Goal: Task Accomplishment & Management: Use online tool/utility

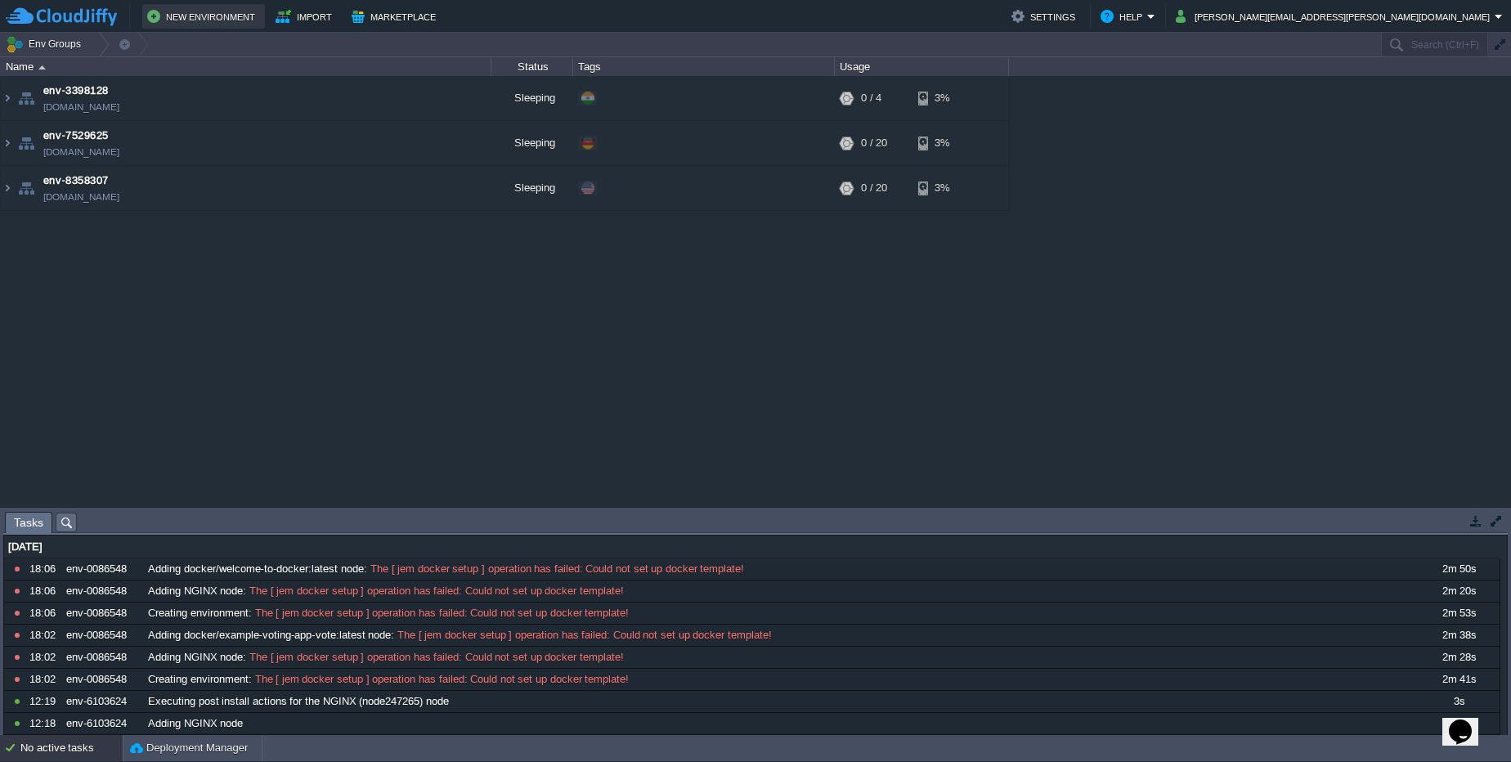
click at [225, 20] on button "New Environment" at bounding box center [203, 17] width 113 height 20
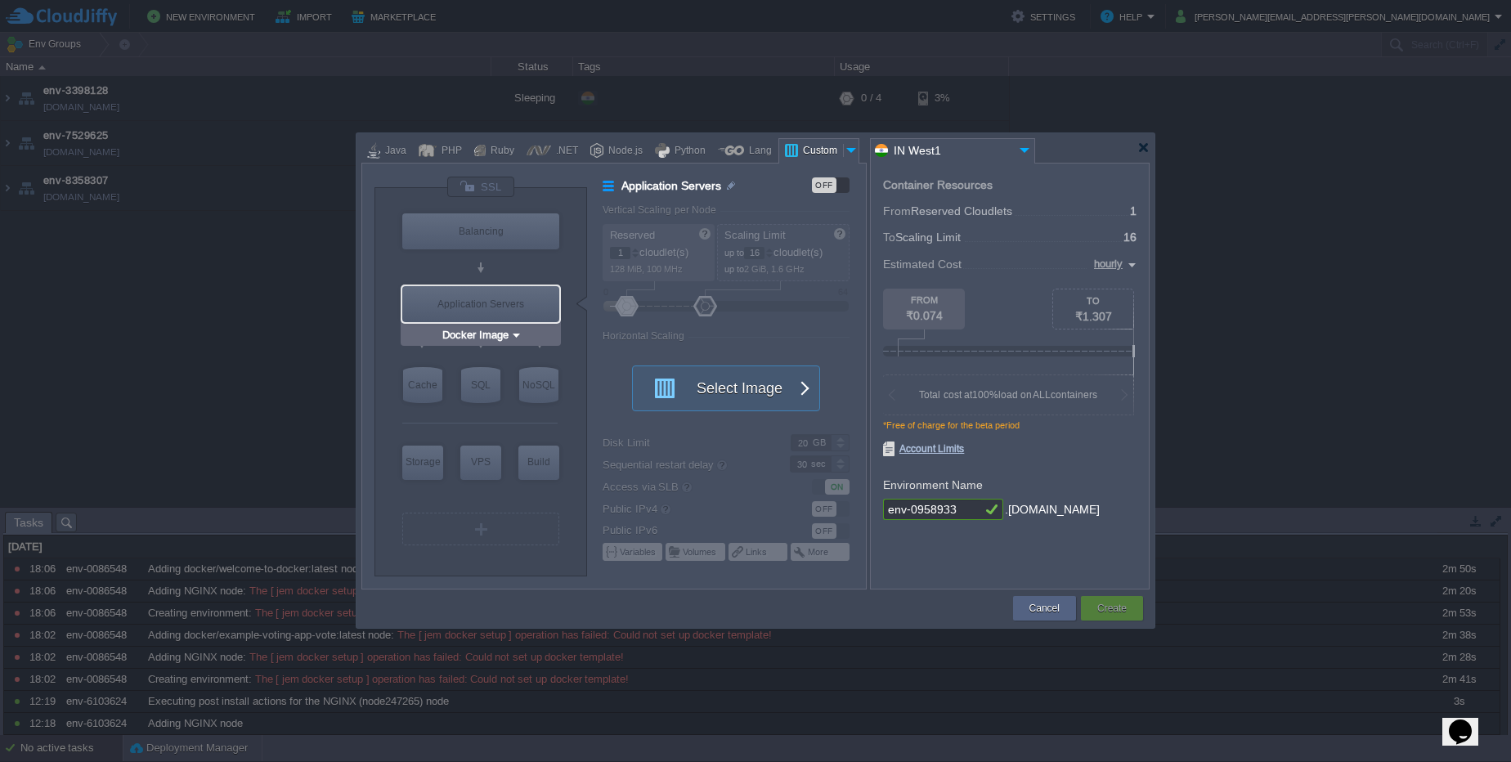
click at [517, 332] on img at bounding box center [516, 335] width 12 height 16
click at [703, 395] on button "Select Image" at bounding box center [717, 388] width 147 height 44
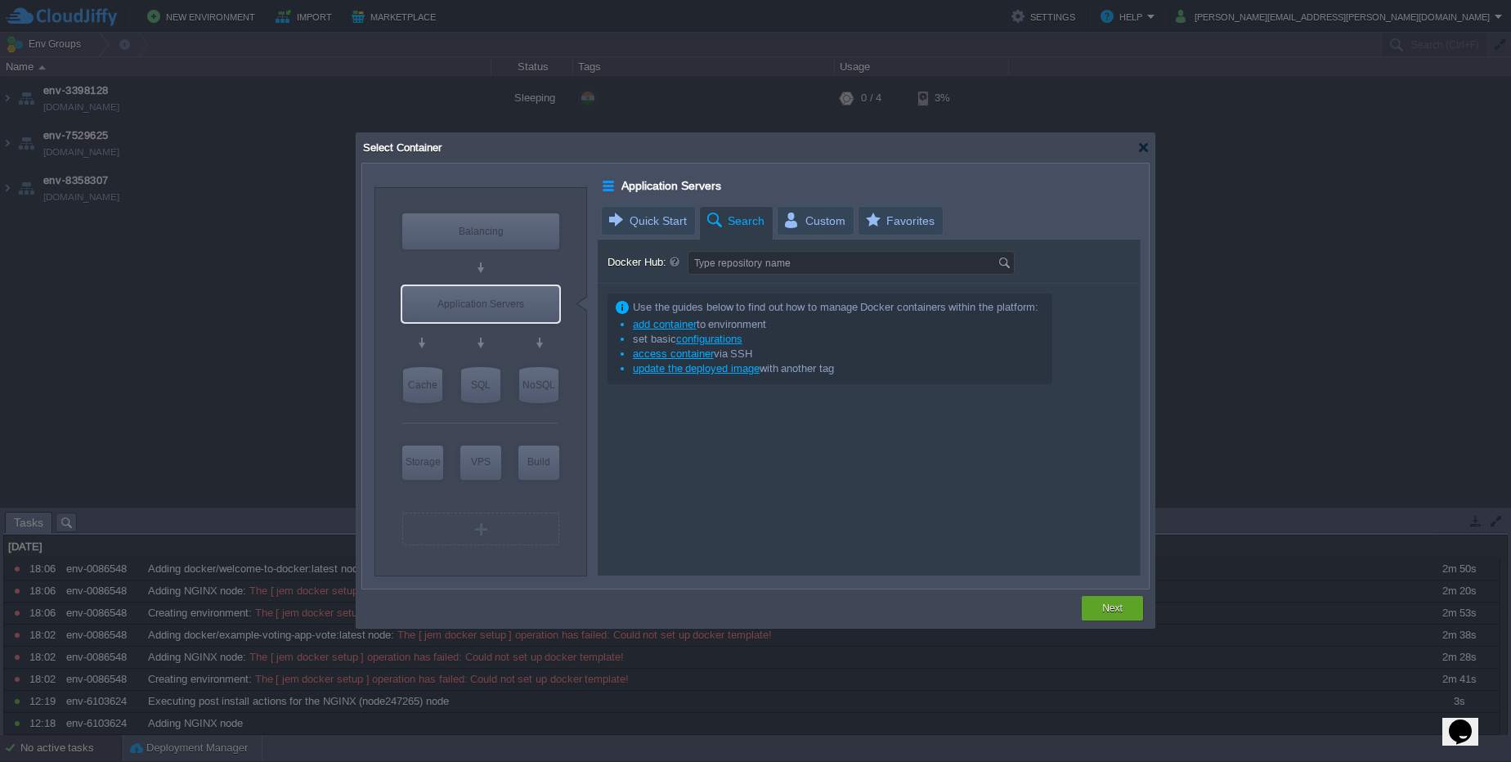
click at [703, 395] on div "Use the guides below to find out how to manage Docker containers within the pla…" at bounding box center [869, 430] width 542 height 292
click at [750, 266] on input "Docker Hub:" at bounding box center [843, 263] width 309 height 22
type input "h"
type input "P"
type input "apache"
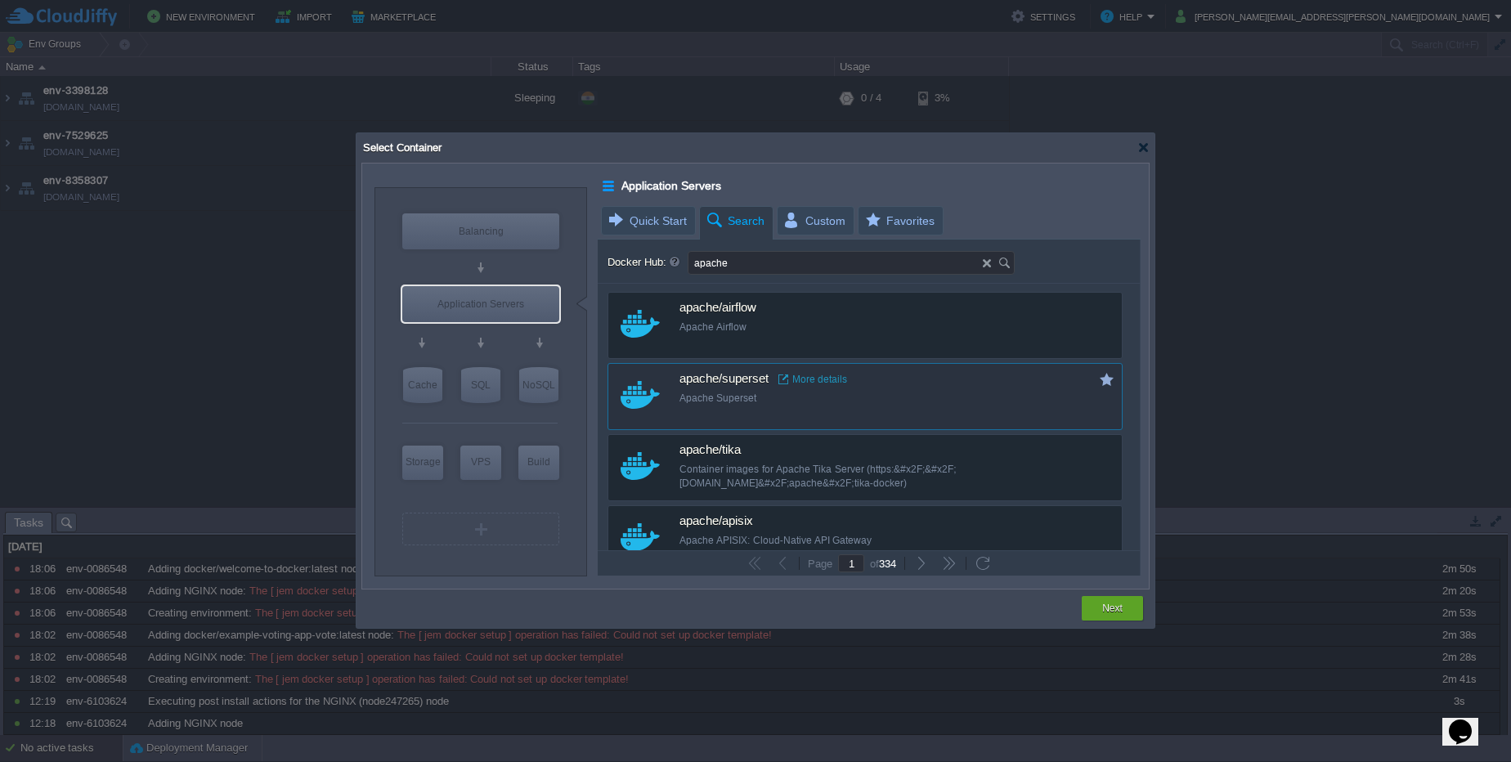
click at [783, 402] on div "Apache Superset" at bounding box center [876, 399] width 393 height 14
type input "Superset"
type input "latest"
type input "Superset :"
type input "latest"
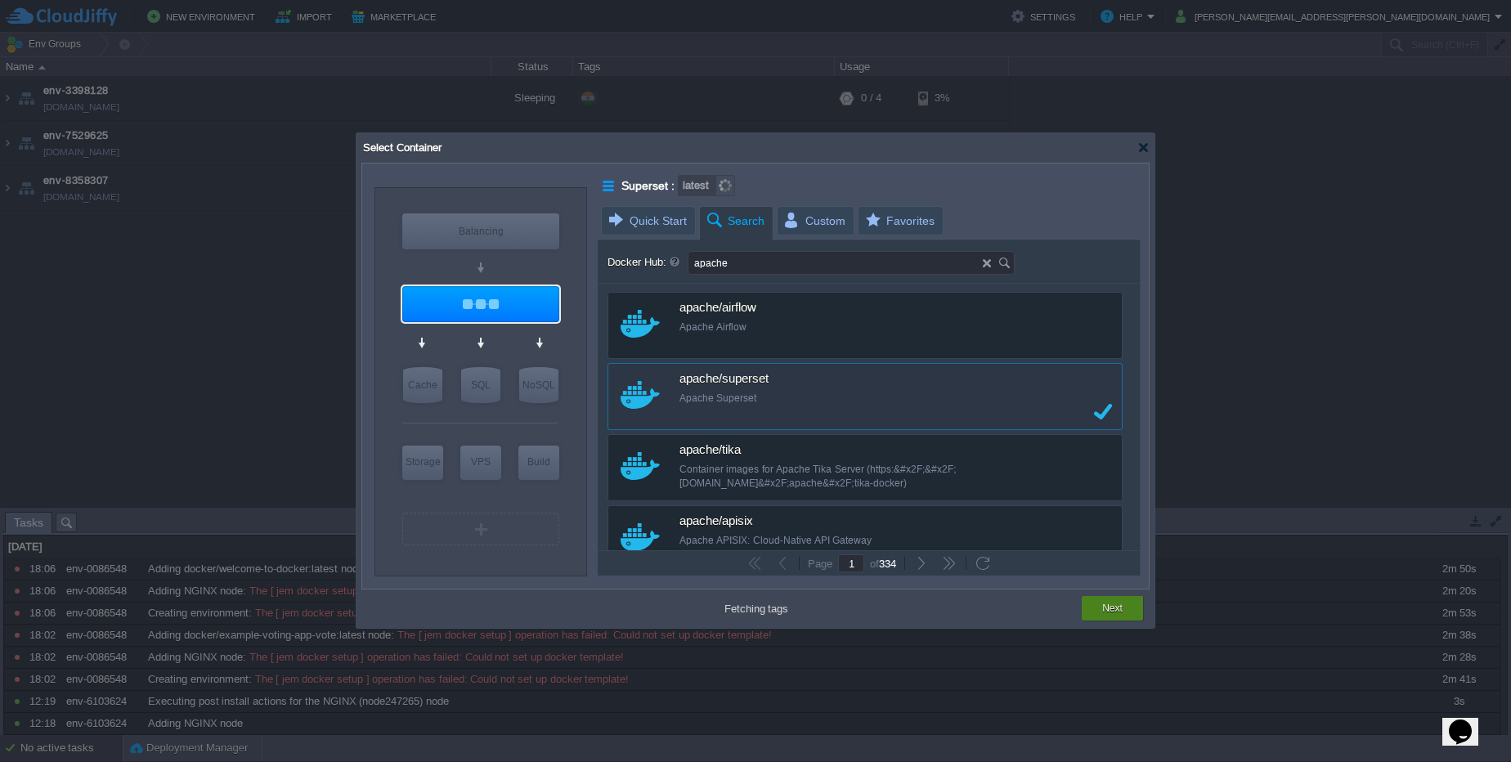
click at [1103, 617] on div "Next" at bounding box center [1112, 608] width 37 height 25
type input "latest"
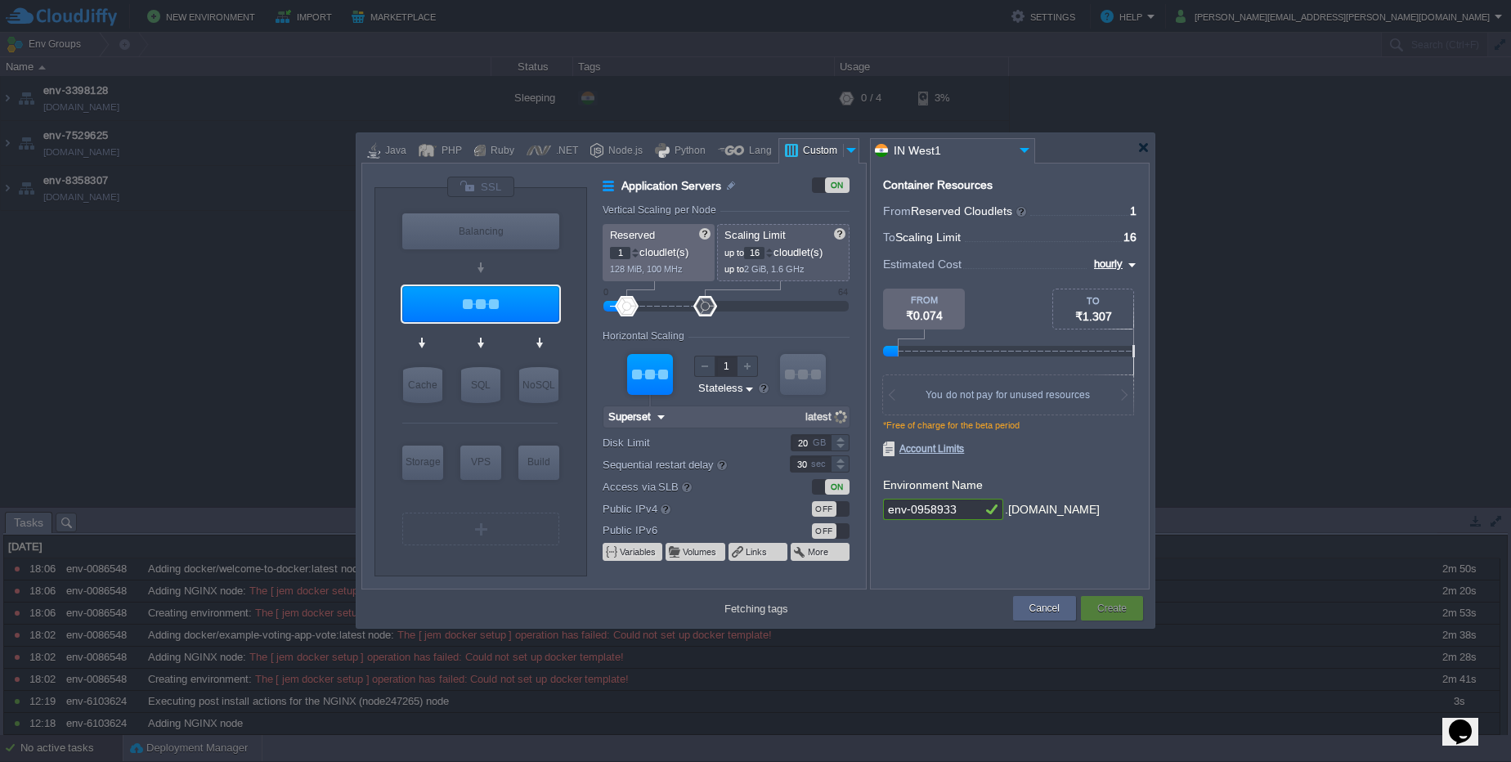
click at [1102, 609] on button "Create" at bounding box center [1112, 608] width 29 height 16
click at [969, 505] on input "env-0958933" at bounding box center [932, 509] width 98 height 21
type input "env-09589332"
click at [1130, 610] on div "Create" at bounding box center [1113, 608] width 38 height 25
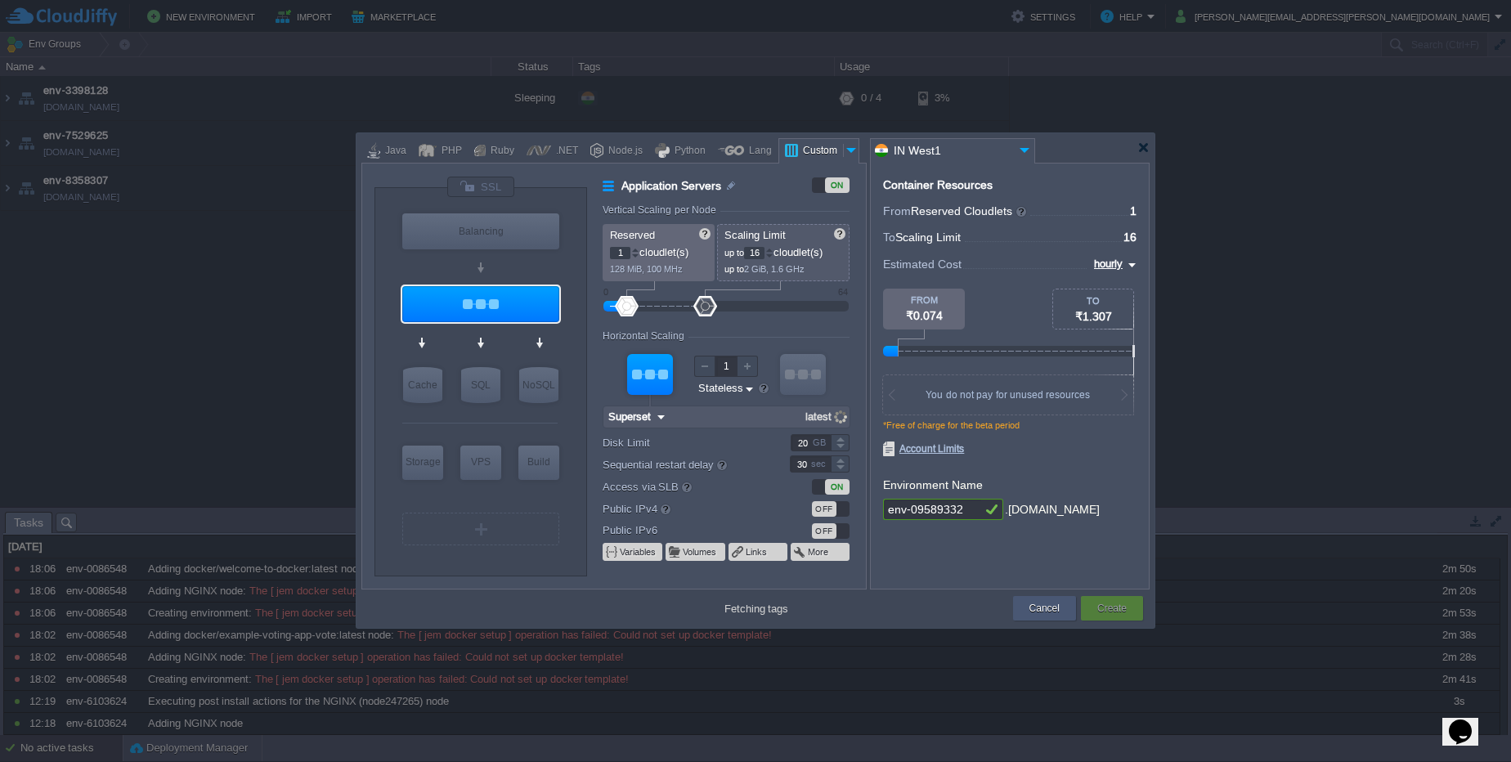
click at [1059, 610] on button "Cancel" at bounding box center [1045, 608] width 30 height 16
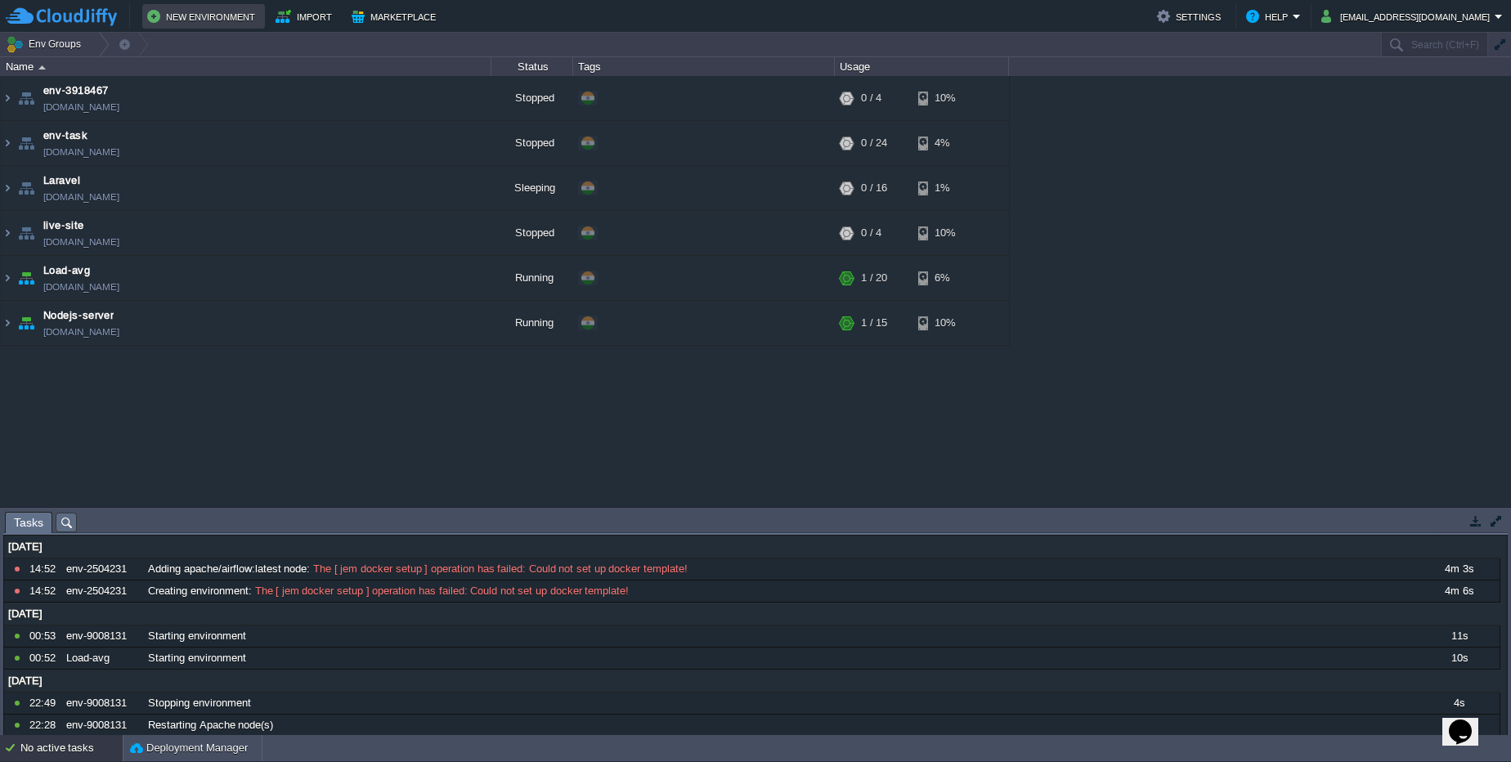
click at [222, 22] on button "New Environment" at bounding box center [203, 17] width 113 height 20
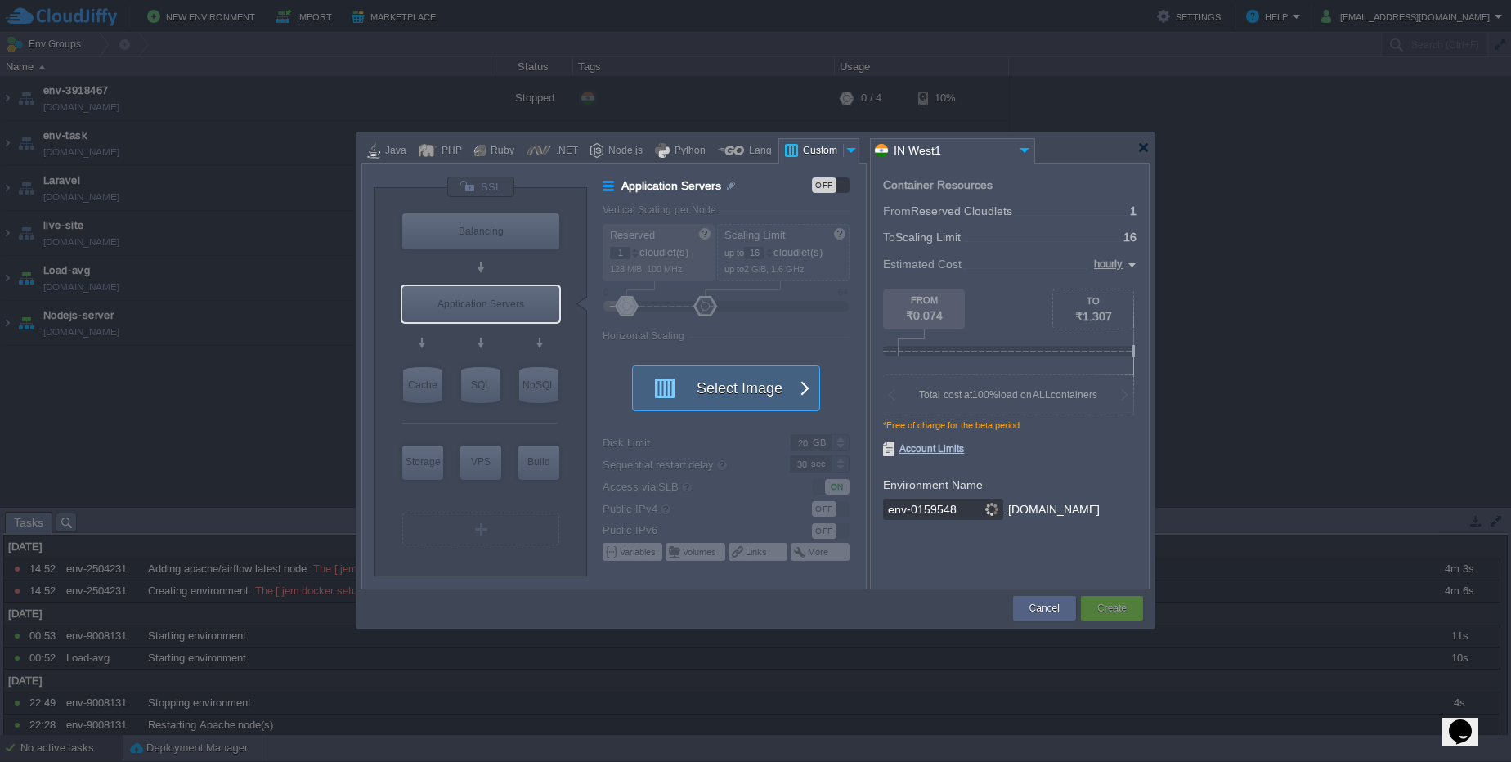
click at [687, 370] on button "Select Image" at bounding box center [717, 388] width 147 height 44
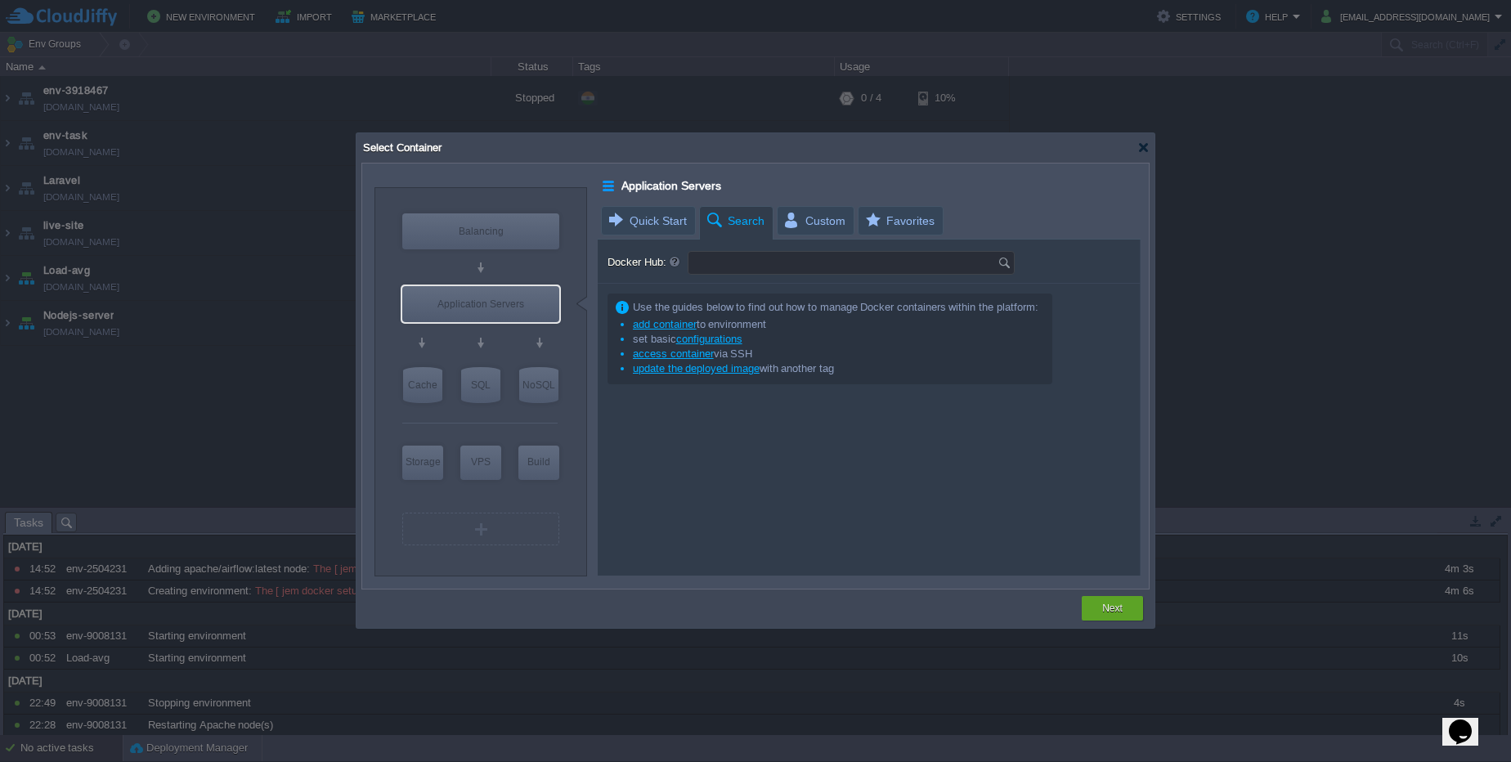
click at [721, 260] on input "Docker Hub:" at bounding box center [843, 263] width 309 height 22
type input "apache"
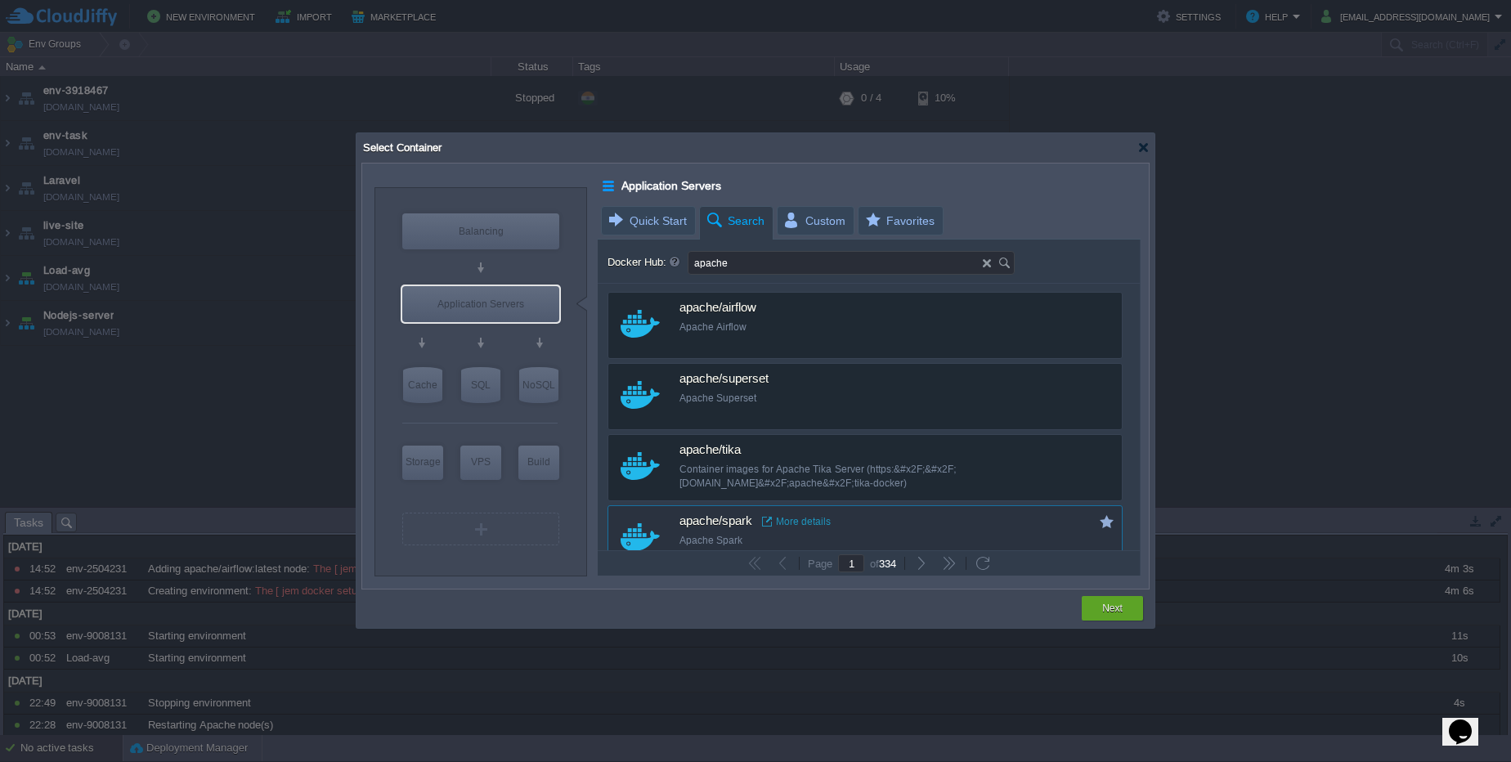
click at [722, 524] on span "apache/spark" at bounding box center [716, 521] width 73 height 15
type input "Spark"
type input "latest"
type input "Spark :"
type input "latest"
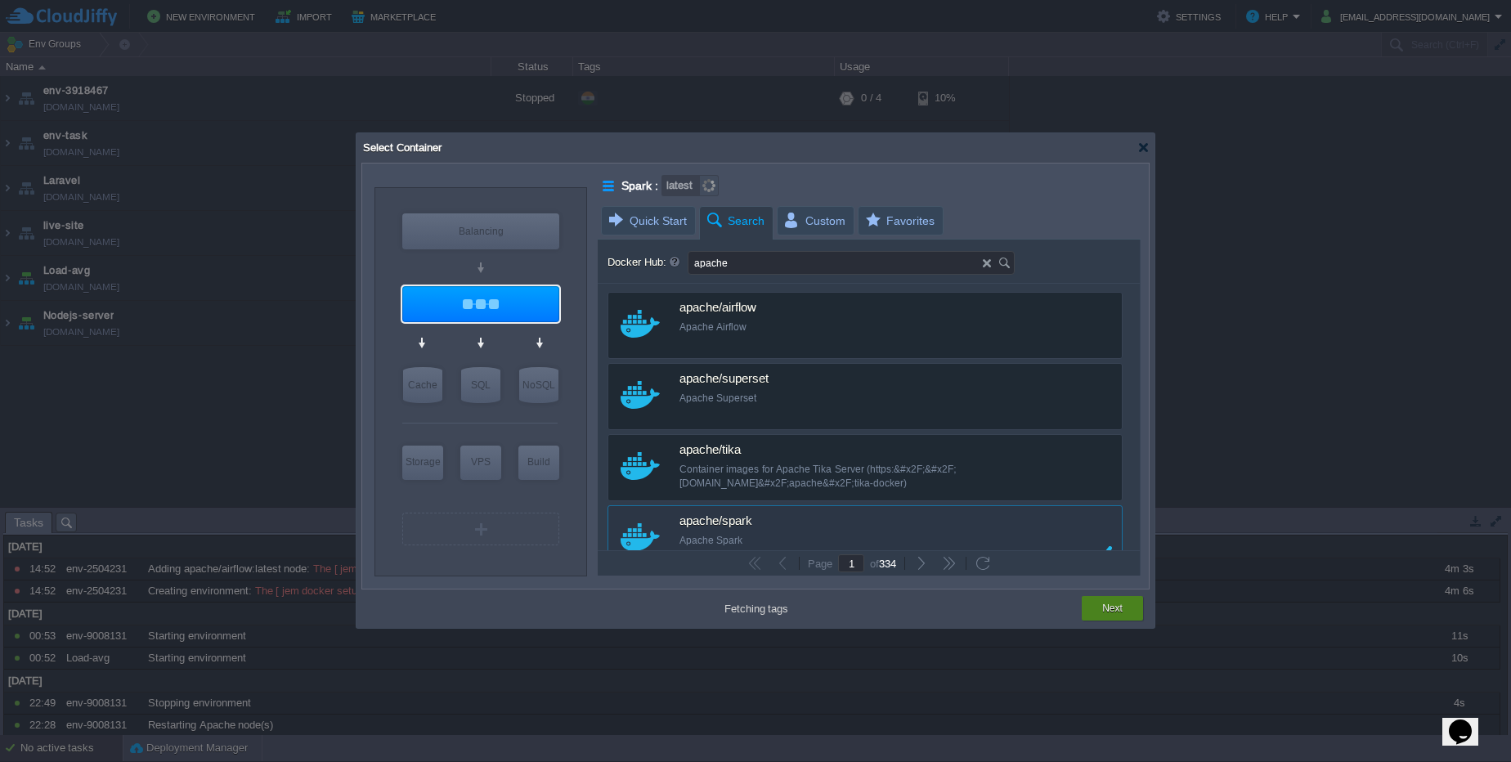
click at [1093, 612] on div "Next" at bounding box center [1112, 608] width 61 height 25
type input "latest"
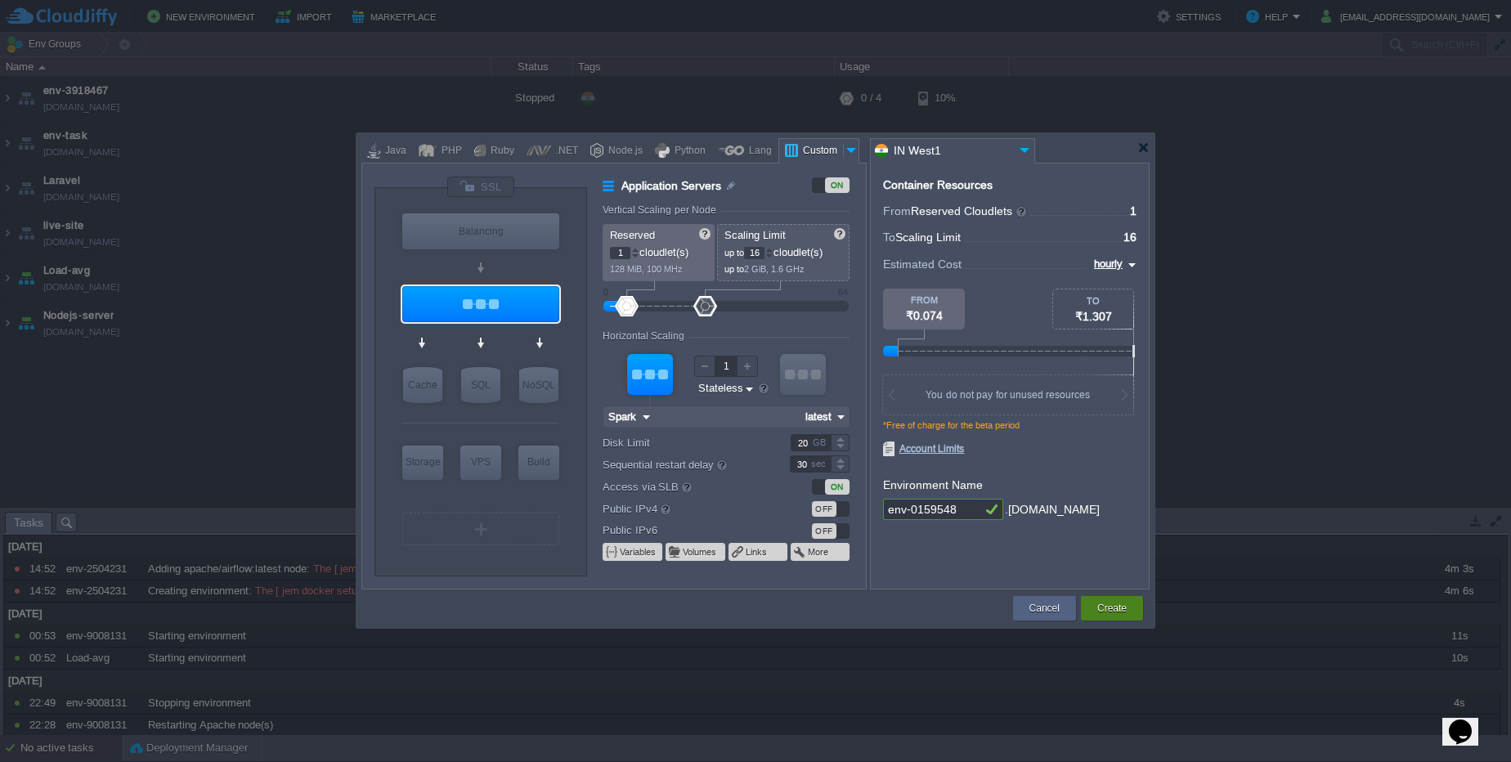
click at [1098, 613] on button "Create" at bounding box center [1112, 608] width 29 height 16
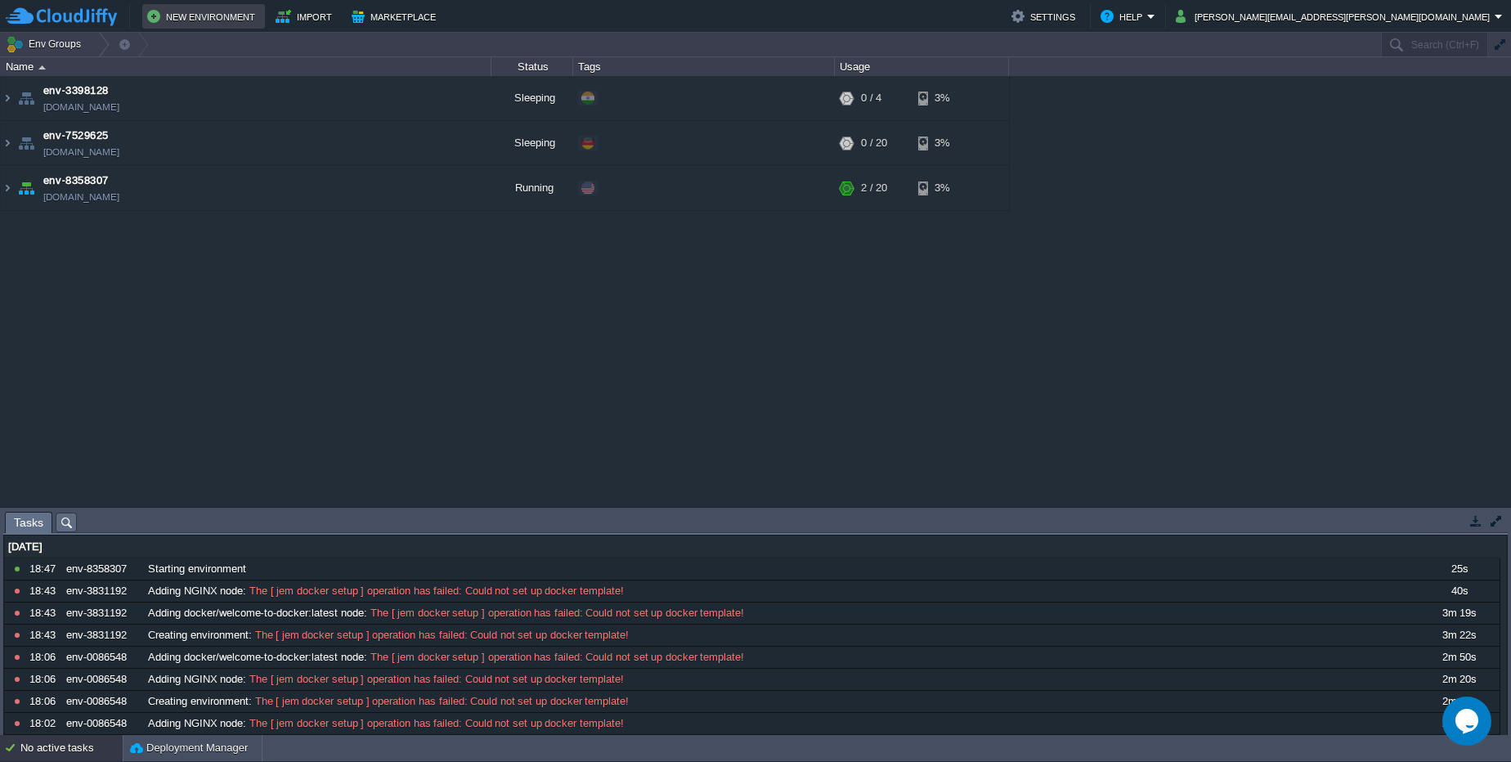
click at [230, 25] on button "New Environment" at bounding box center [203, 17] width 113 height 20
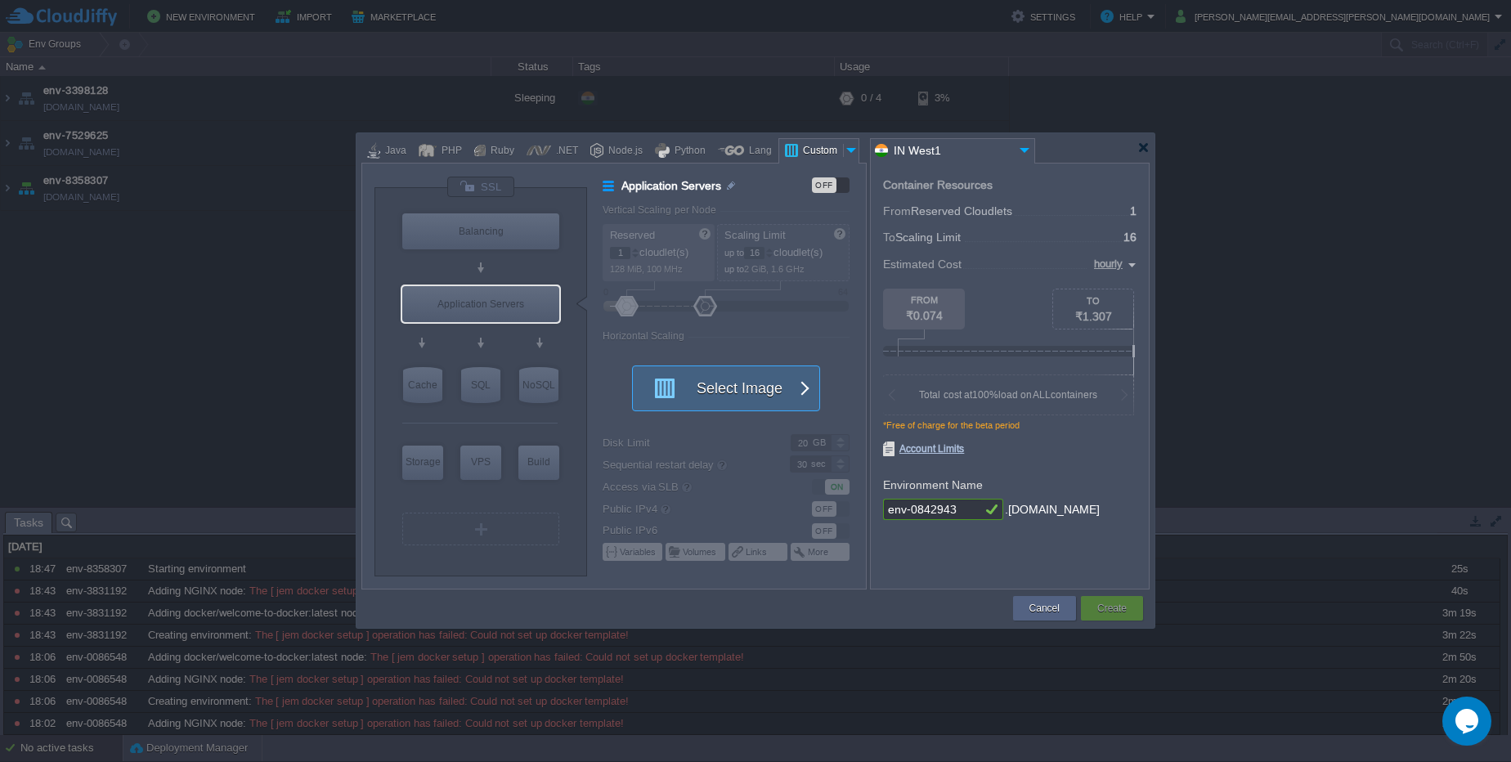
click at [716, 382] on button "Select Image" at bounding box center [717, 388] width 147 height 44
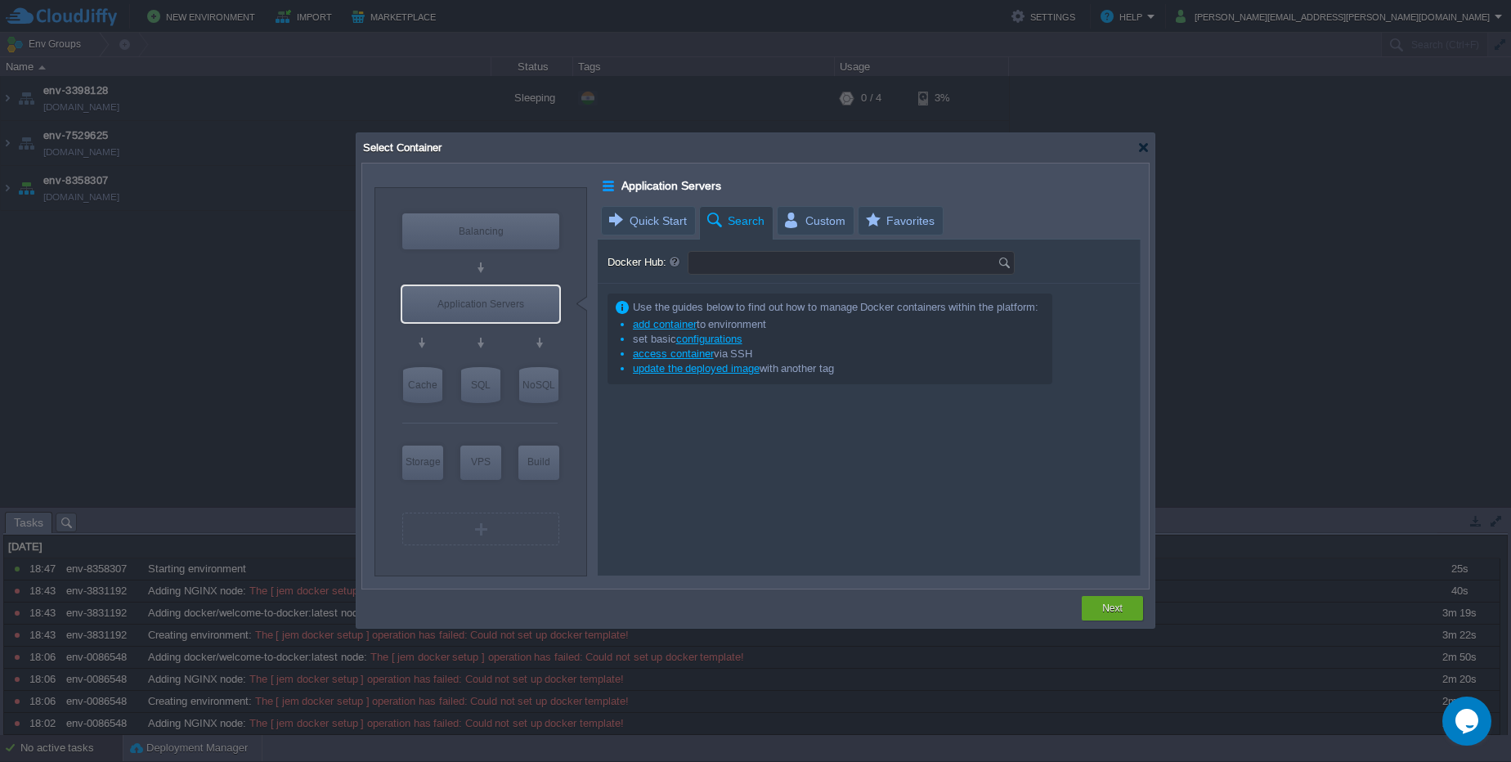
click at [739, 254] on input "Docker Hub:" at bounding box center [843, 263] width 309 height 22
type input "a"
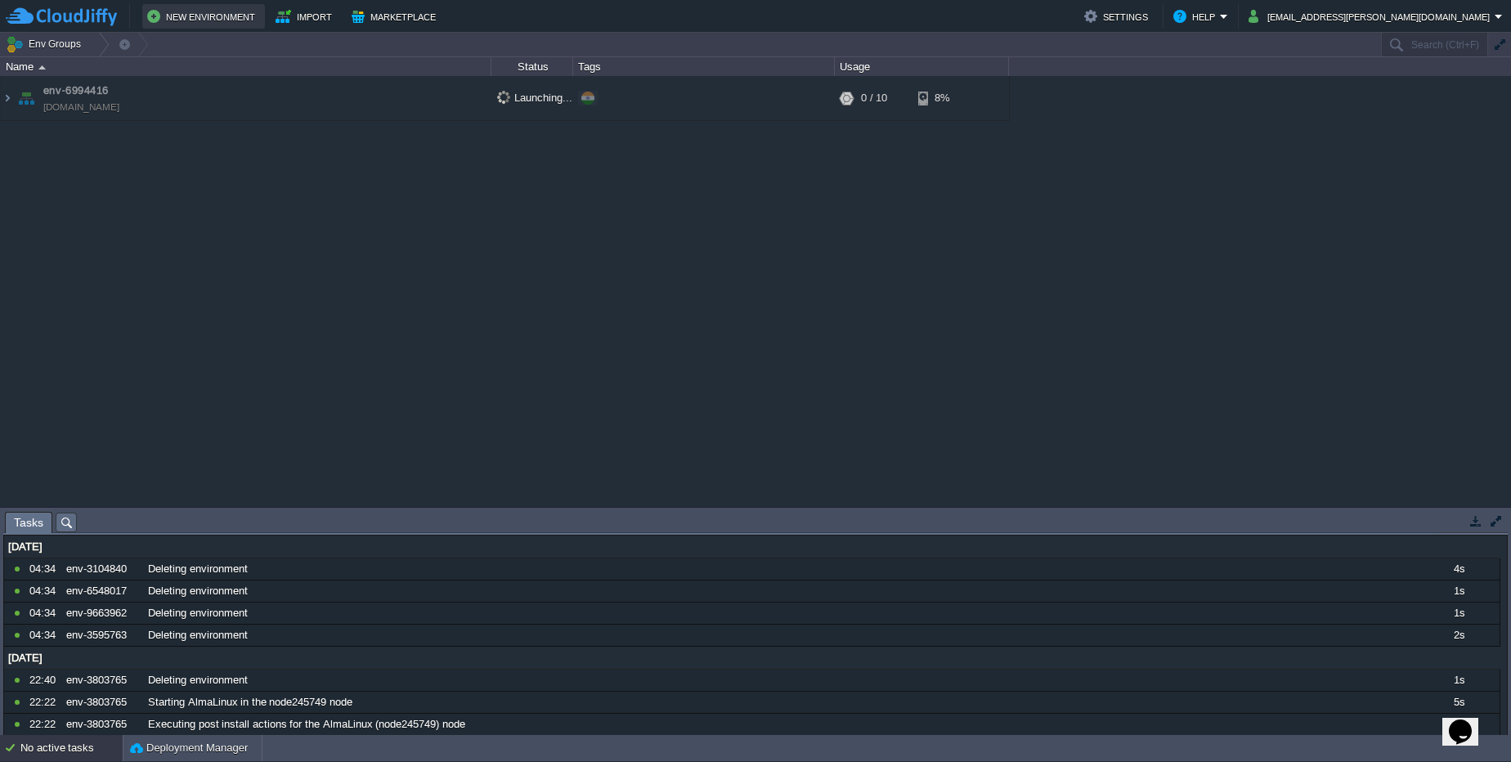
click at [205, 11] on button "New Environment" at bounding box center [203, 17] width 113 height 20
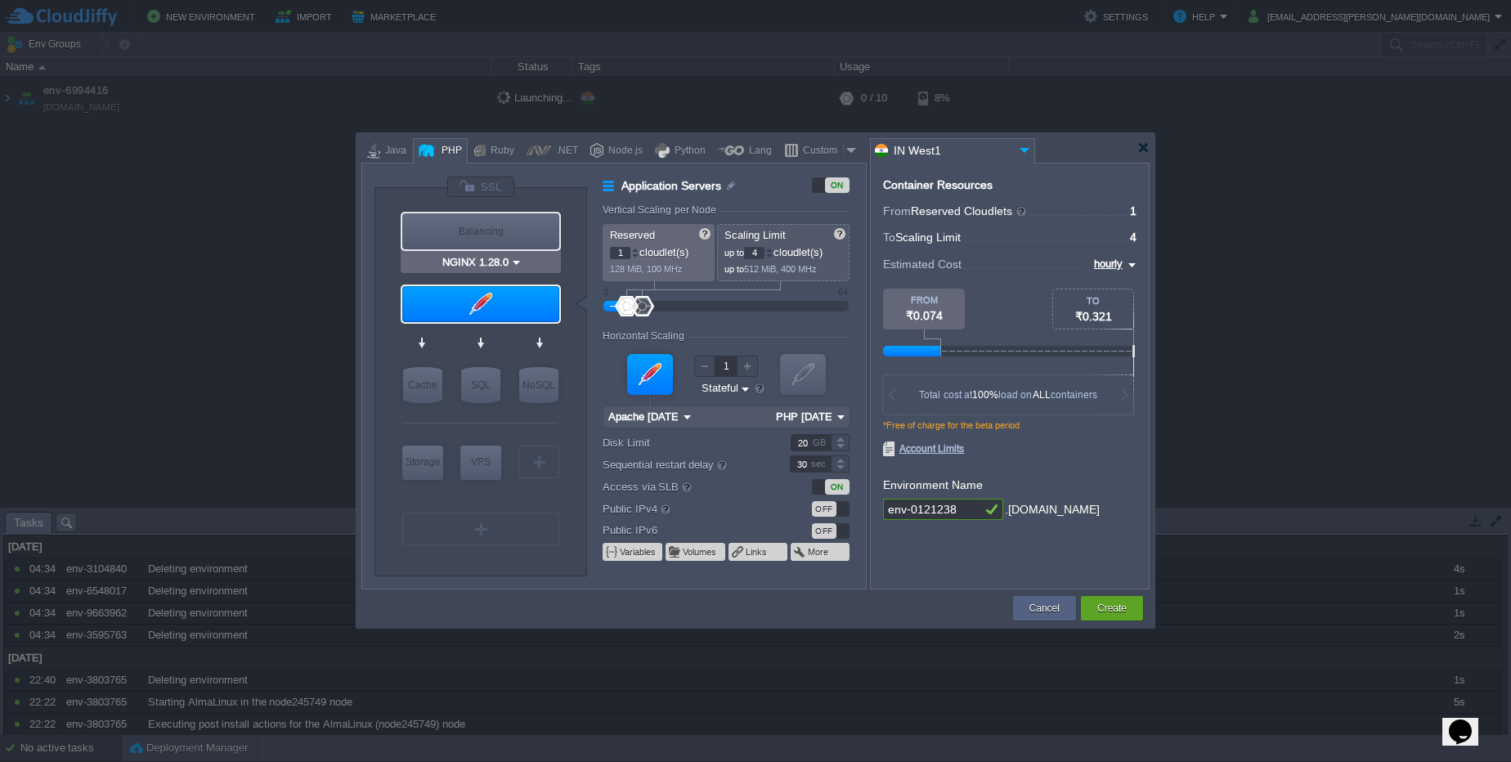
type input "Apache 2.4.65"
click at [519, 290] on div at bounding box center [480, 304] width 157 height 36
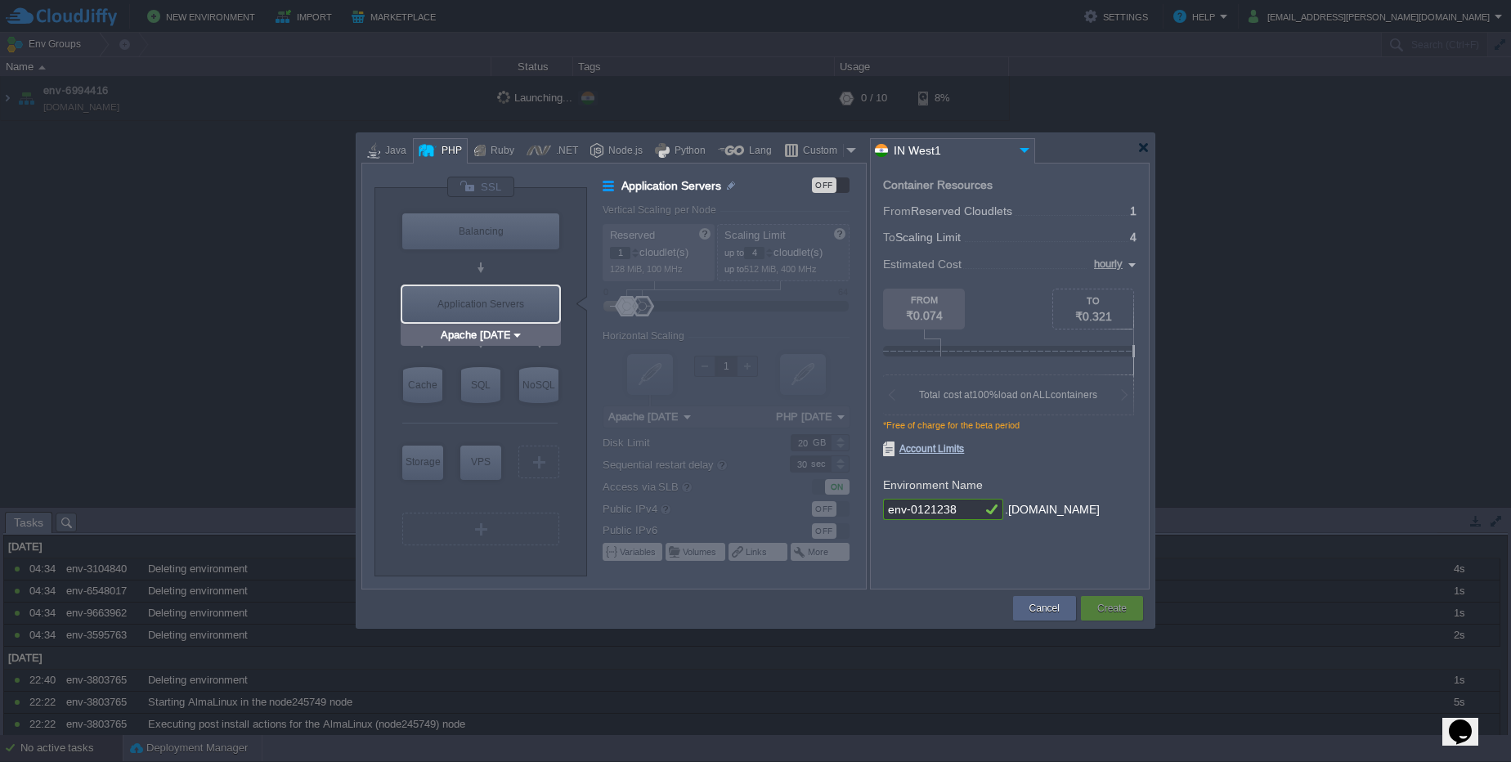
click at [507, 331] on input "Apache 2.4.65" at bounding box center [475, 335] width 74 height 16
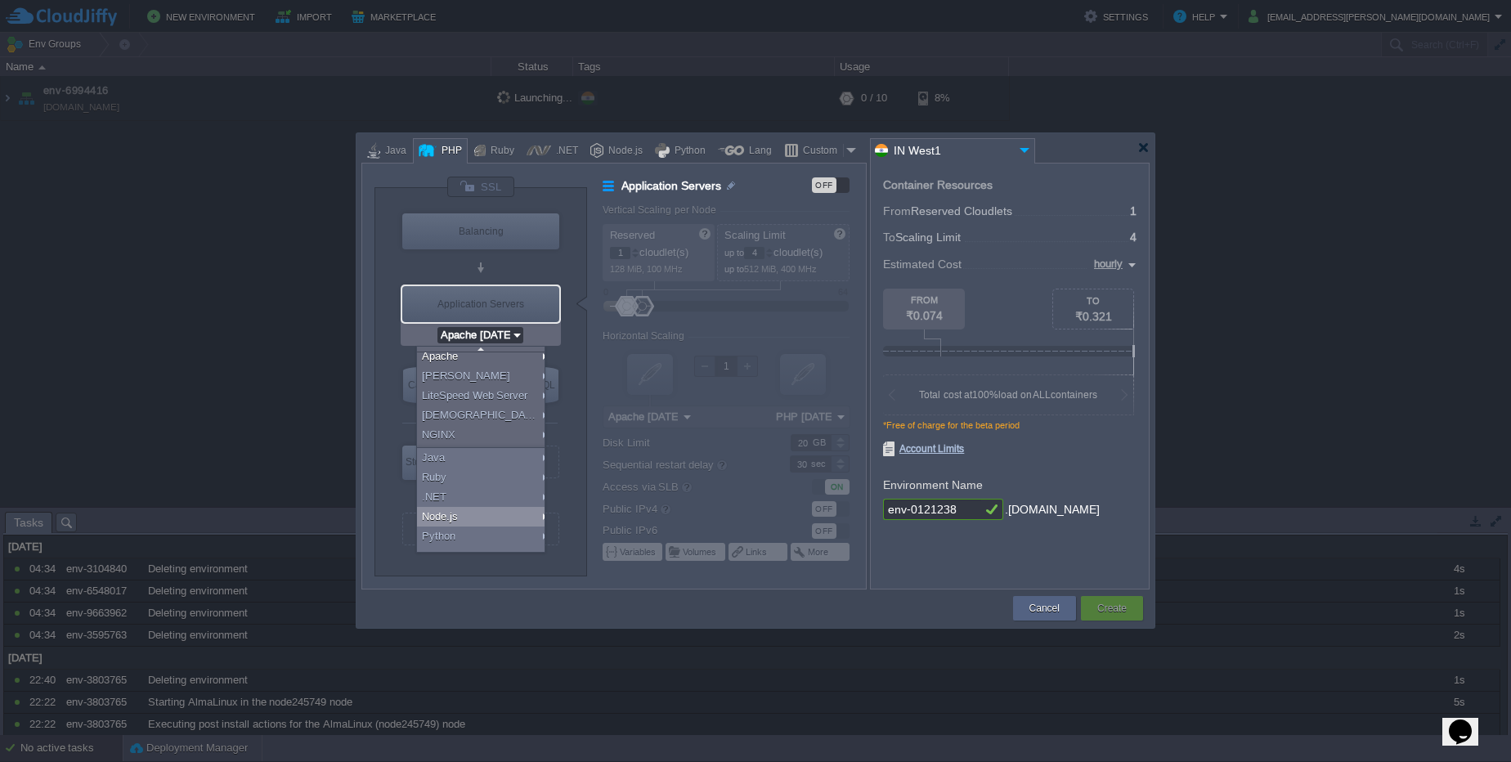
scroll to position [54, 0]
click at [465, 517] on div "Docker Image..." at bounding box center [483, 522] width 133 height 20
type input "Application Servers"
type input "16"
type input "Docker Image"
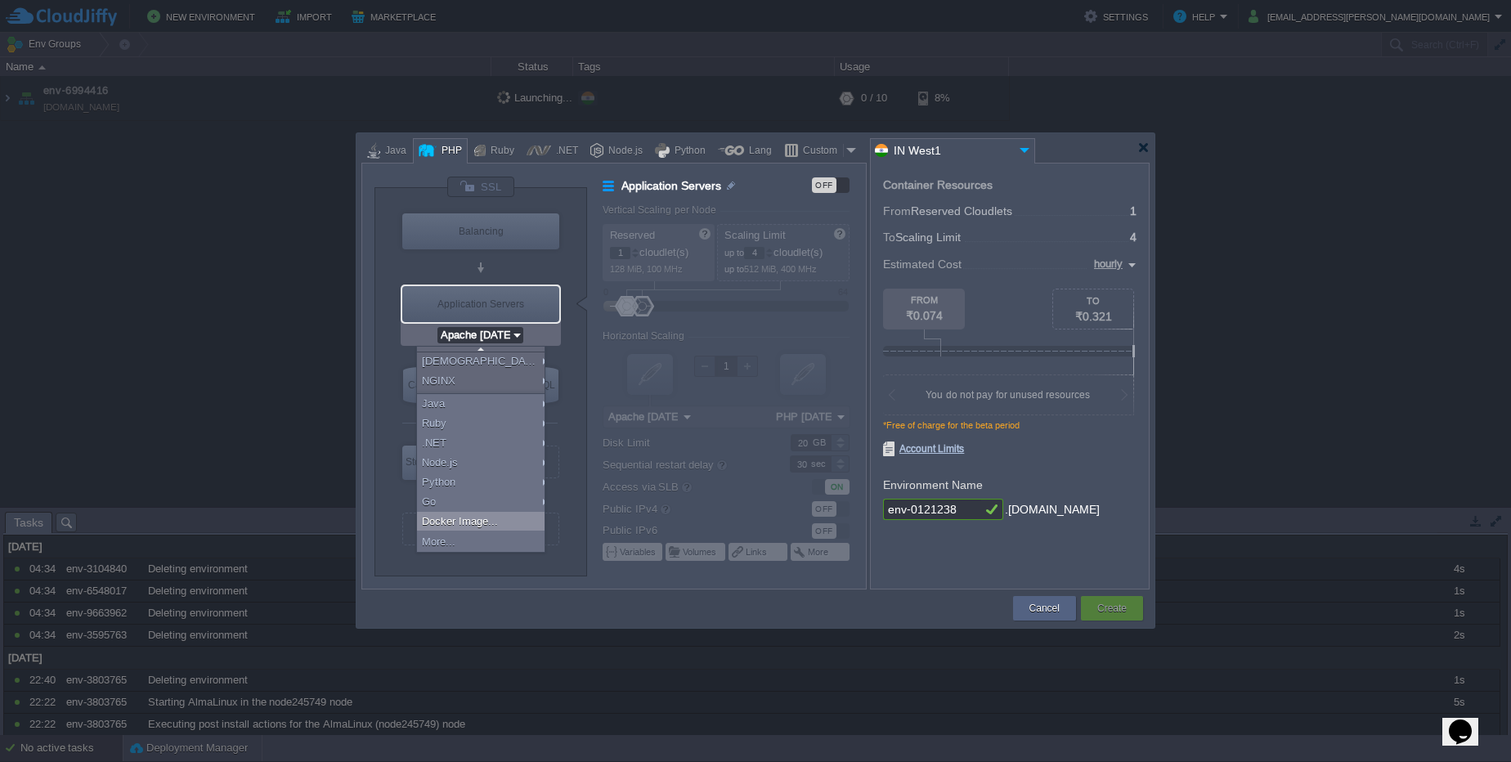
type input "Stateless"
type input "Docker Image"
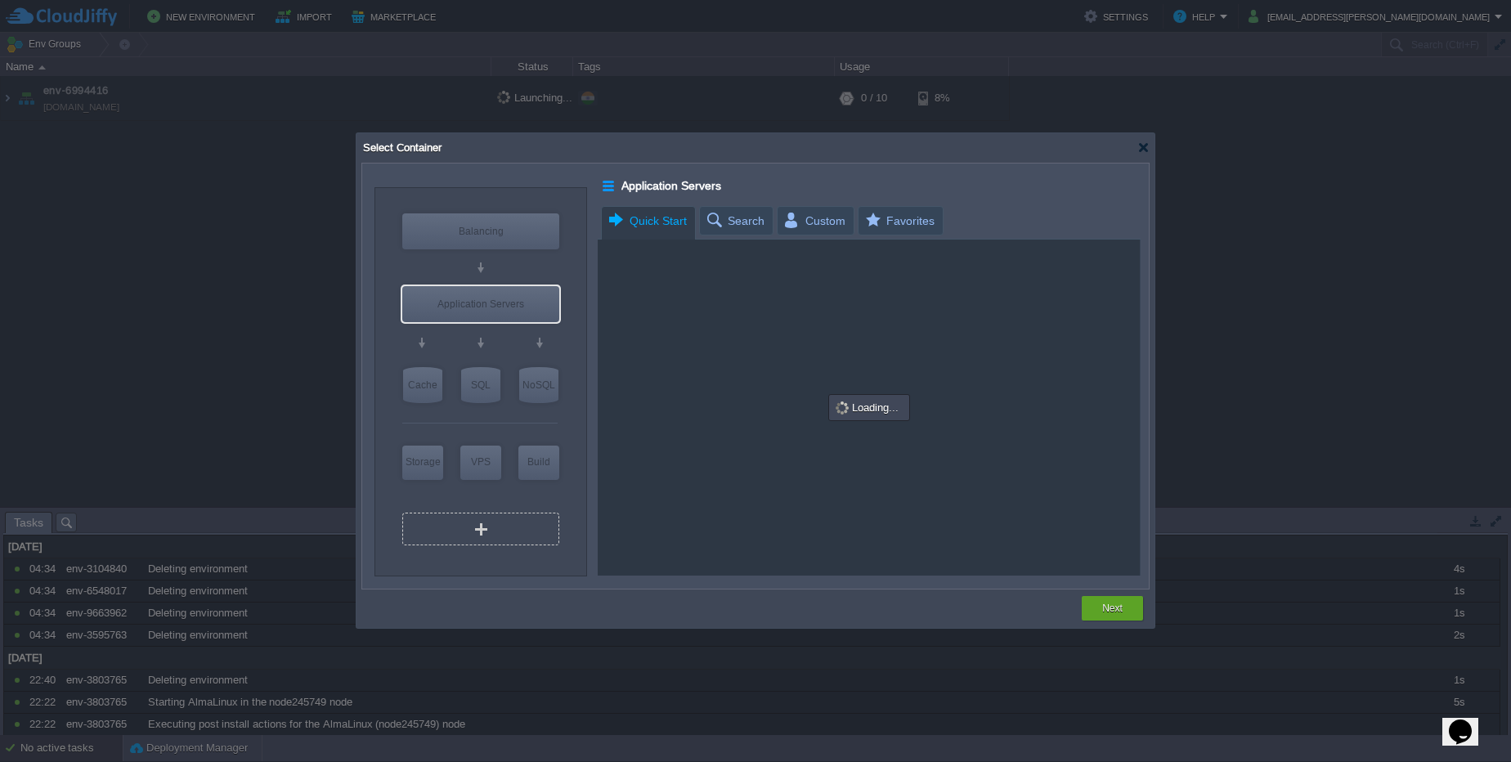
scroll to position [0, 0]
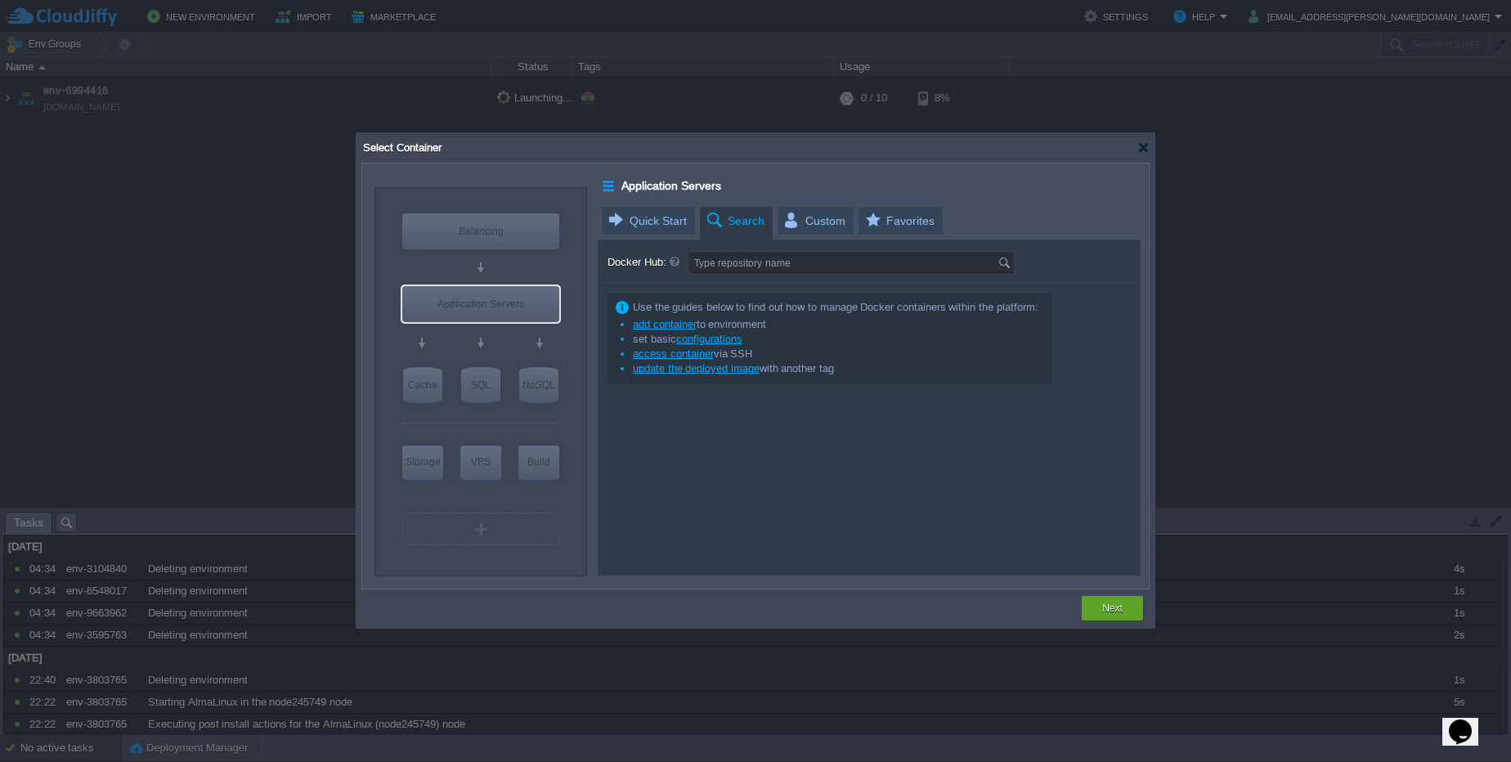
click at [753, 216] on span "Search" at bounding box center [735, 221] width 60 height 29
click at [762, 275] on form "Docker Hub: Type repository name" at bounding box center [870, 263] width 524 height 25
click at [770, 260] on input "Docker Hub:" at bounding box center [843, 263] width 309 height 22
type input "apahe2"
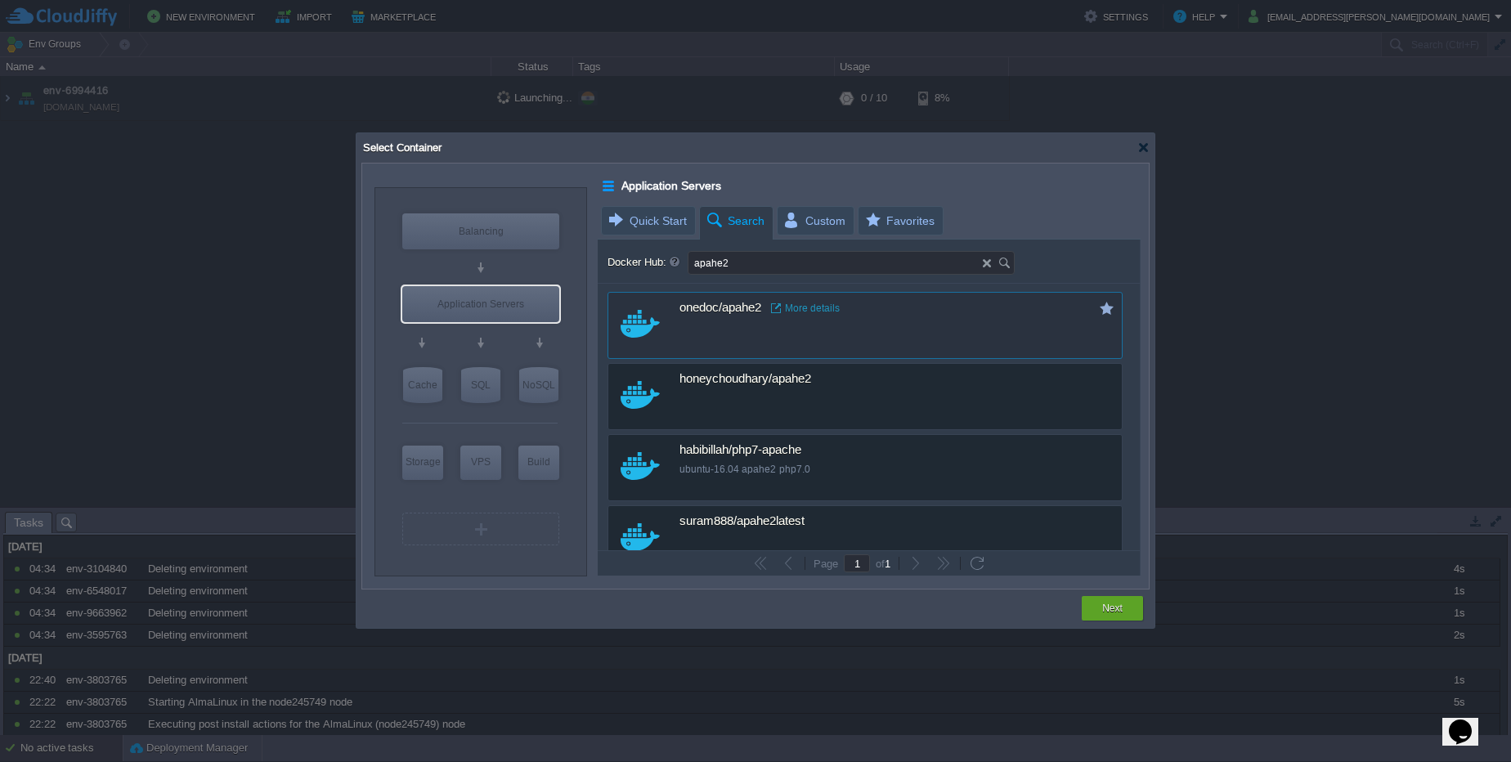
scroll to position [26, 0]
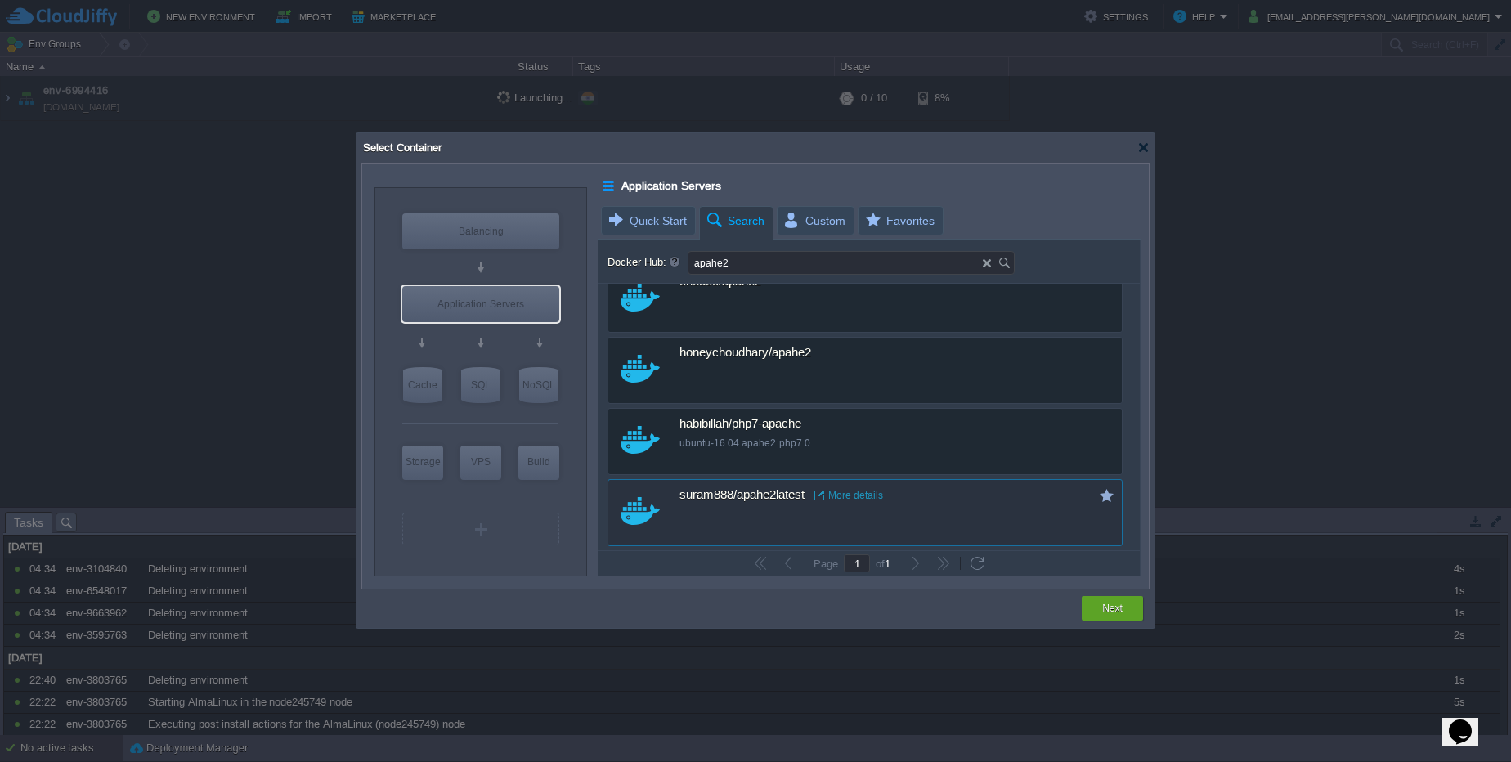
click at [746, 496] on span "suram888/apahe2latest" at bounding box center [742, 495] width 125 height 15
type input "Apahe2latest"
type input "latest"
type input "Apahe2latest :"
type input "latest"
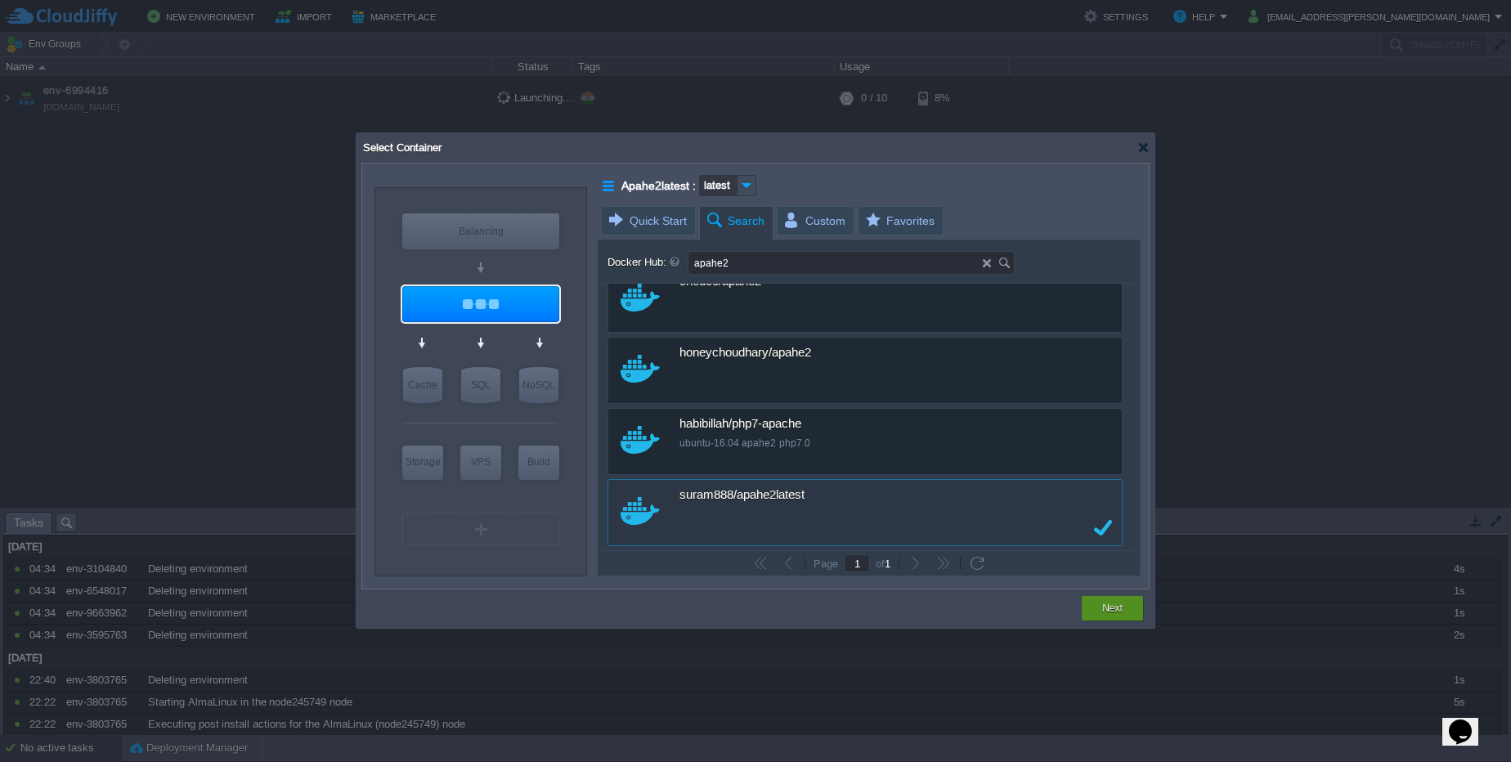
click at [1092, 607] on div "Next" at bounding box center [1112, 608] width 61 height 25
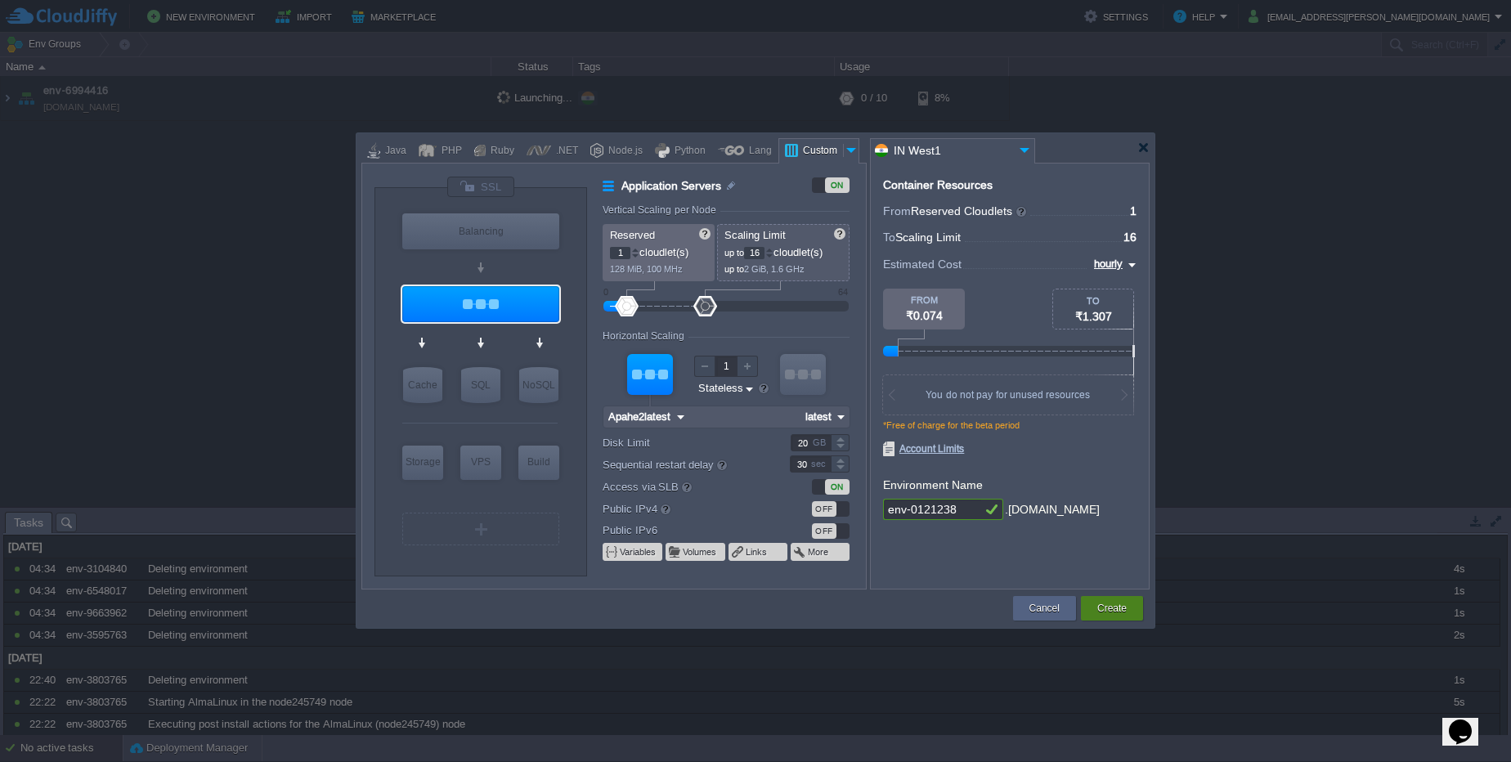
click at [1105, 613] on button "Create" at bounding box center [1112, 608] width 29 height 16
